Goal: Check status: Check status

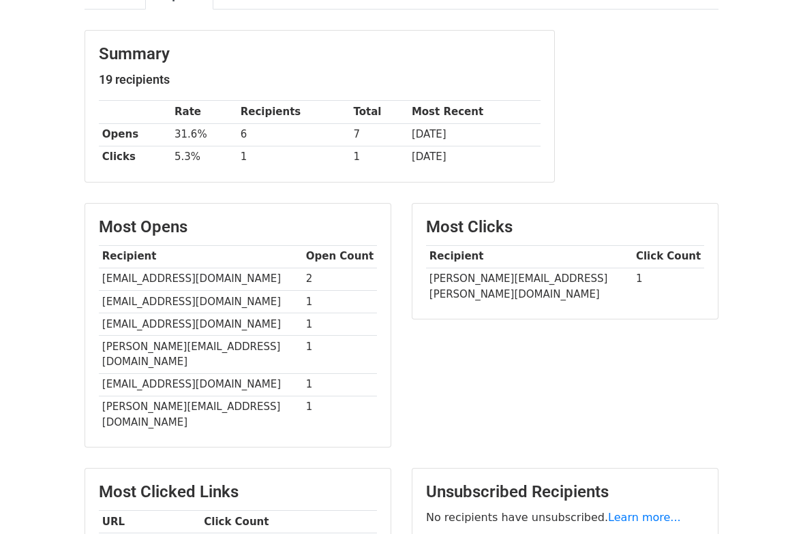
scroll to position [152, 0]
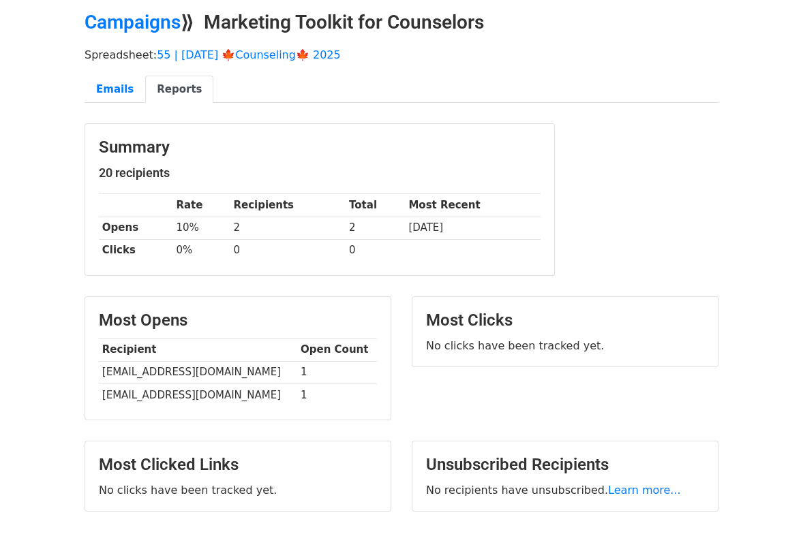
scroll to position [55, 0]
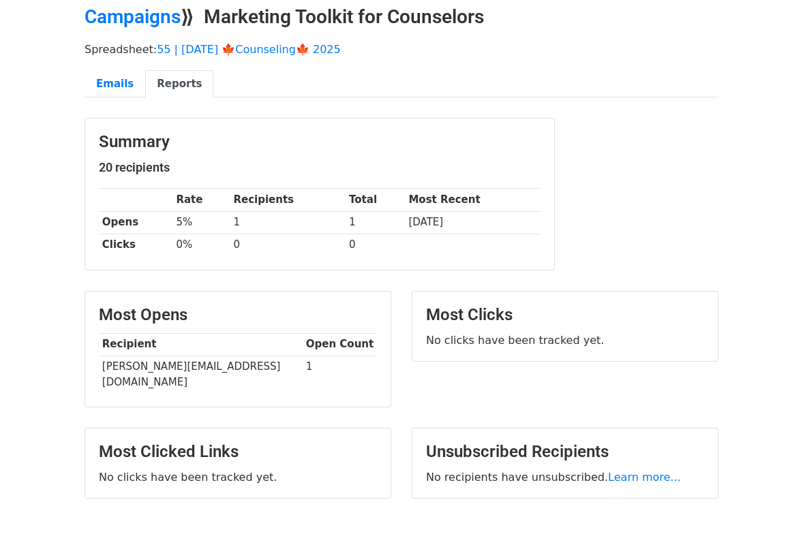
scroll to position [71, 0]
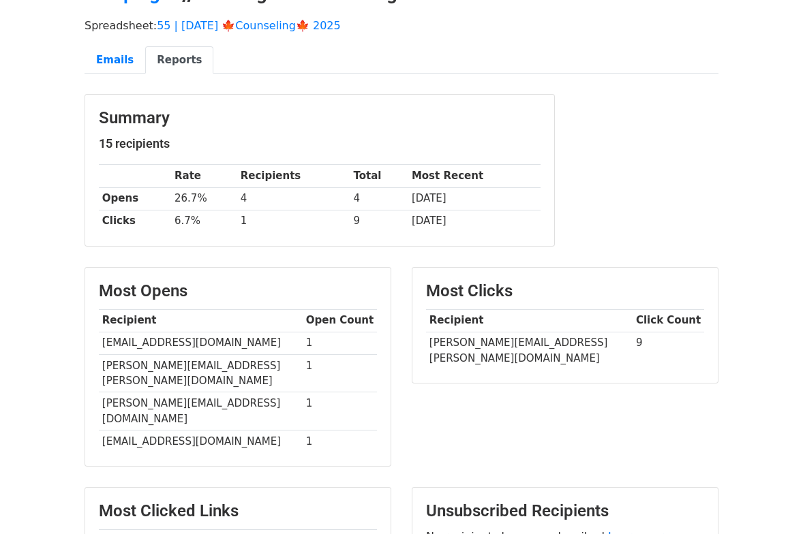
scroll to position [97, 0]
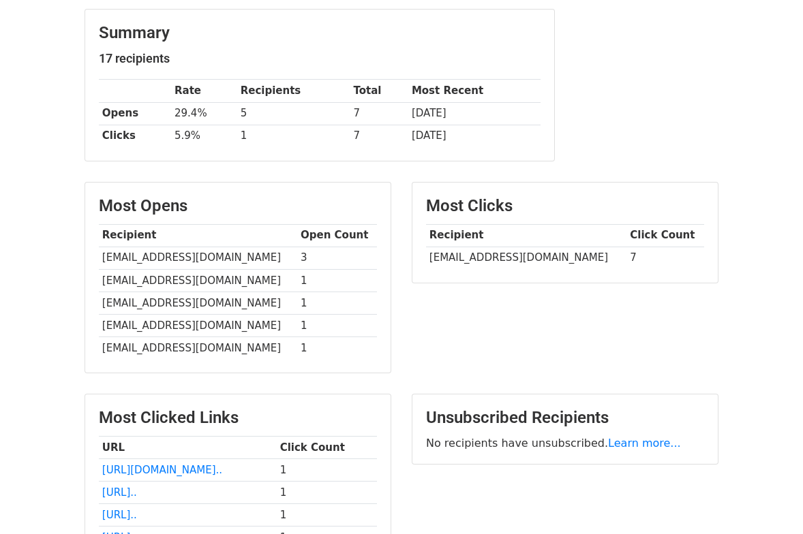
scroll to position [178, 0]
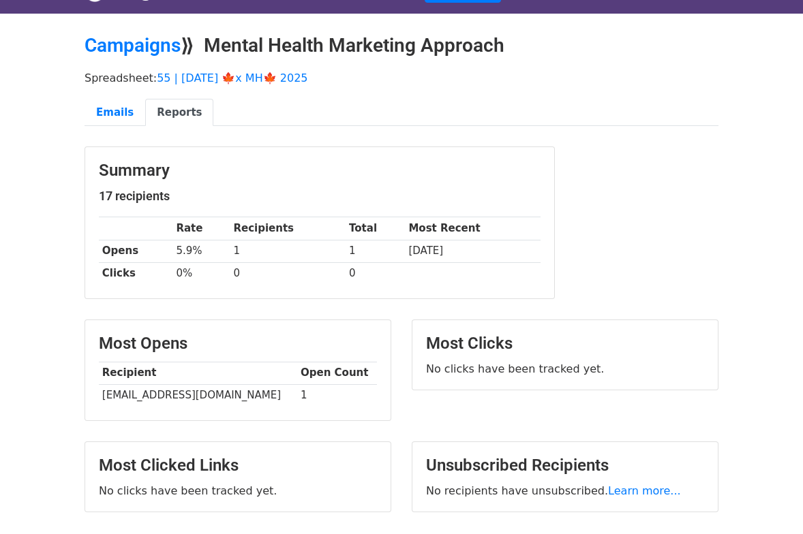
scroll to position [32, 0]
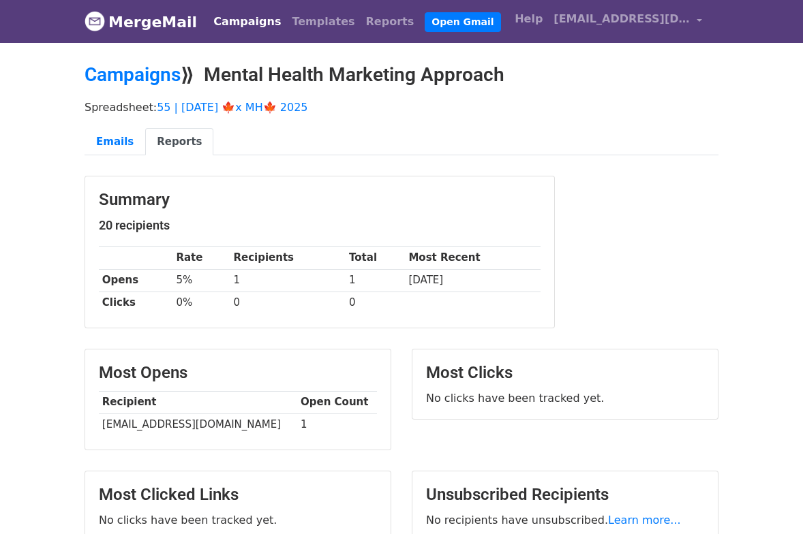
scroll to position [35, 0]
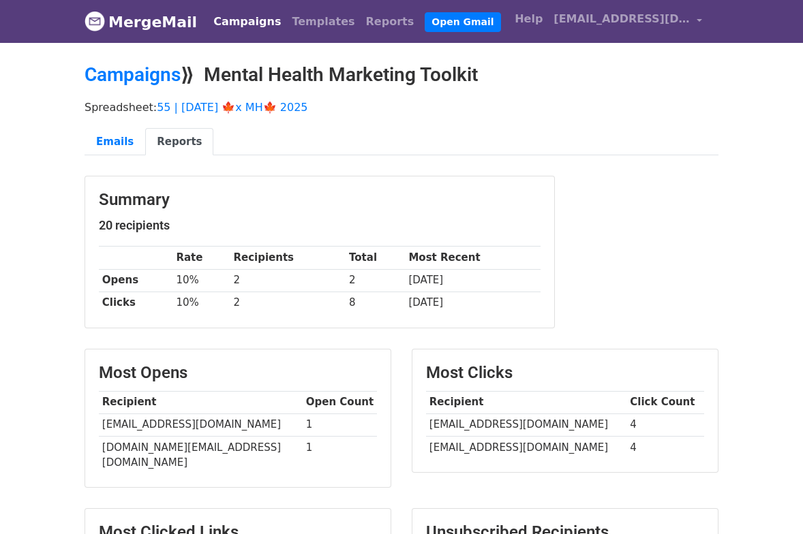
scroll to position [37, 0]
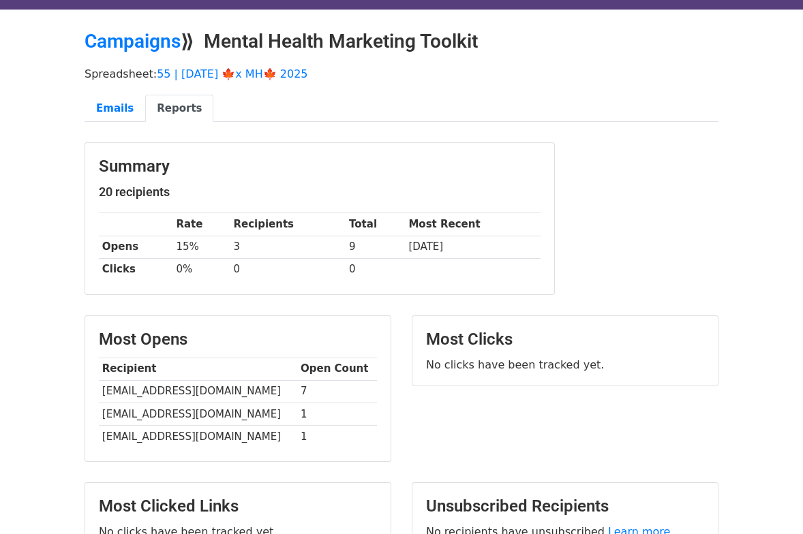
scroll to position [60, 0]
